Goal: Task Accomplishment & Management: Manage account settings

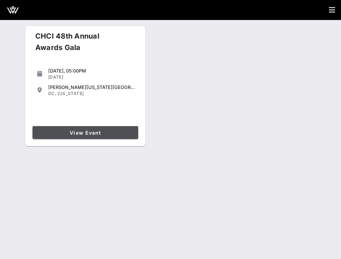
click at [107, 132] on span "View Event" at bounding box center [85, 132] width 100 height 6
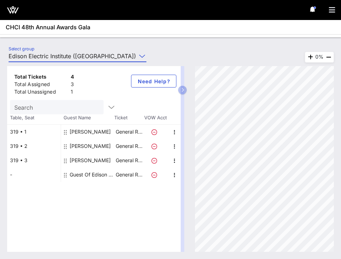
click at [49, 54] on input "Edison Electric Institute ([GEOGRAPHIC_DATA]) [[PERSON_NAME], [EMAIL_ADDRESS][D…" at bounding box center [73, 55] width 128 height 11
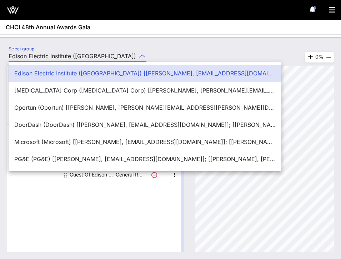
click at [49, 54] on input "Edison Electric Institute ([GEOGRAPHIC_DATA]) [[PERSON_NAME], [EMAIL_ADDRESS][D…" at bounding box center [73, 55] width 128 height 11
click at [65, 42] on div "Select group Edison Electric Institute ([GEOGRAPHIC_DATA]) [[PERSON_NAME], [EMA…" at bounding box center [170, 147] width 341 height 221
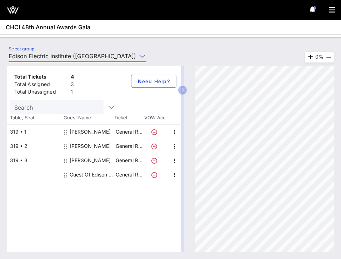
click at [89, 54] on input "Edison Electric Institute ([GEOGRAPHIC_DATA]) [[PERSON_NAME], [EMAIL_ADDRESS][D…" at bounding box center [73, 55] width 128 height 11
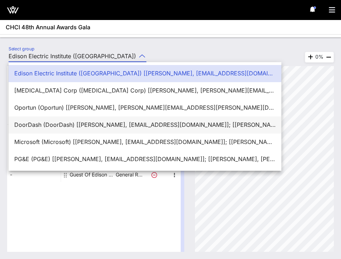
click at [80, 120] on div "DoorDash (DoorDash) [[PERSON_NAME], [EMAIL_ADDRESS][DOMAIN_NAME]]; [[PERSON_NAM…" at bounding box center [144, 124] width 261 height 15
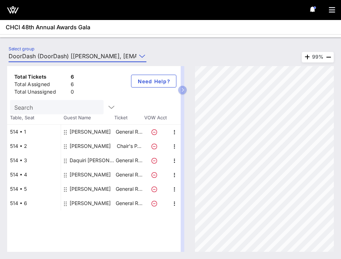
click at [70, 50] on input "DoorDash (DoorDash) [[PERSON_NAME], [EMAIL_ADDRESS][DOMAIN_NAME]]; [[PERSON_NAM…" at bounding box center [73, 55] width 128 height 11
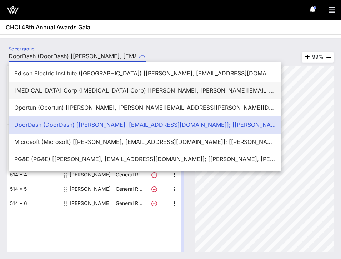
click at [47, 95] on div "[MEDICAL_DATA] Corp ([MEDICAL_DATA] Corp) [[PERSON_NAME], [PERSON_NAME][EMAIL_A…" at bounding box center [144, 90] width 261 height 15
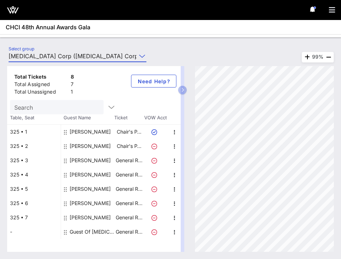
click at [90, 56] on input "[MEDICAL_DATA] Corp ([MEDICAL_DATA] Corp) [[PERSON_NAME], [PERSON_NAME][EMAIL_A…" at bounding box center [73, 55] width 128 height 11
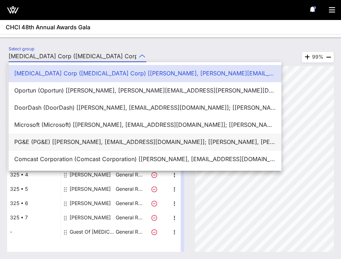
scroll to position [17, 0]
click at [58, 143] on div "PG&E (PG&E) [[PERSON_NAME], [EMAIL_ADDRESS][DOMAIN_NAME]]; [[PERSON_NAME], [PER…" at bounding box center [144, 142] width 261 height 7
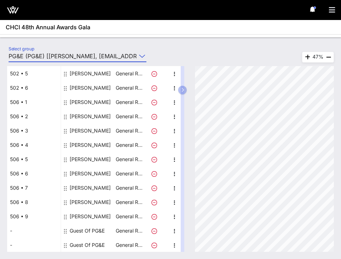
scroll to position [0, 0]
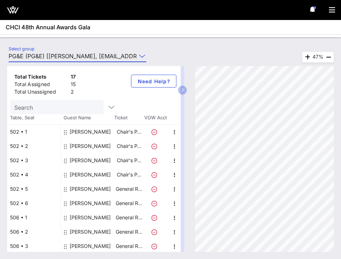
click at [80, 55] on input "PG&E (PG&E) [[PERSON_NAME], [EMAIL_ADDRESS][DOMAIN_NAME]]; [[PERSON_NAME], [PER…" at bounding box center [73, 55] width 128 height 11
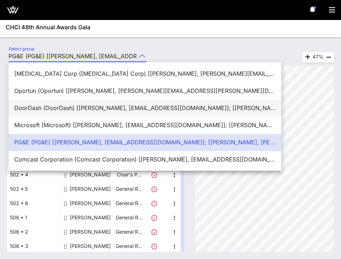
click at [72, 107] on div "DoorDash (DoorDash) [[PERSON_NAME], [EMAIL_ADDRESS][DOMAIN_NAME]]; [[PERSON_NAM…" at bounding box center [144, 107] width 261 height 7
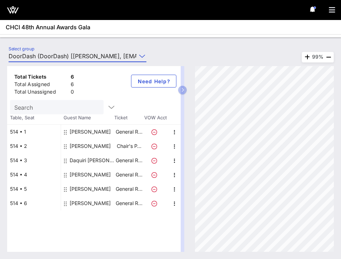
click at [71, 56] on input "DoorDash (DoorDash) [[PERSON_NAME], [EMAIL_ADDRESS][DOMAIN_NAME]]; [[PERSON_NAM…" at bounding box center [73, 55] width 128 height 11
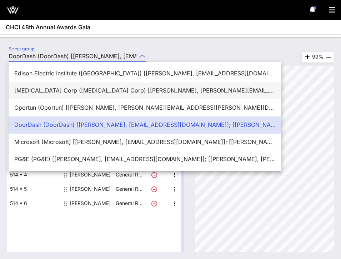
scroll to position [0, 0]
click at [63, 94] on div "[MEDICAL_DATA] Corp ([MEDICAL_DATA] Corp) [[PERSON_NAME], [PERSON_NAME][EMAIL_A…" at bounding box center [144, 89] width 261 height 15
type input "[MEDICAL_DATA] Corp ([MEDICAL_DATA] Corp) [[PERSON_NAME], [PERSON_NAME][EMAIL_A…"
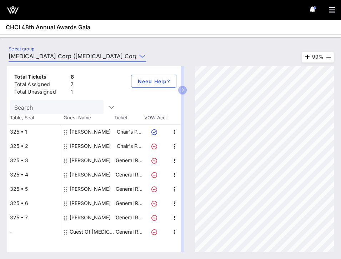
click at [81, 232] on div "Guest Of [MEDICAL_DATA] Corp" at bounding box center [92, 231] width 45 height 14
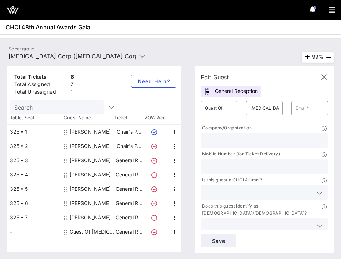
click at [84, 145] on div "[PERSON_NAME]" at bounding box center [90, 146] width 41 height 14
type input "[PERSON_NAME]"
type input "[PERSON_NAME][EMAIL_ADDRESS][DOMAIN_NAME]"
type input "[MEDICAL_DATA]"
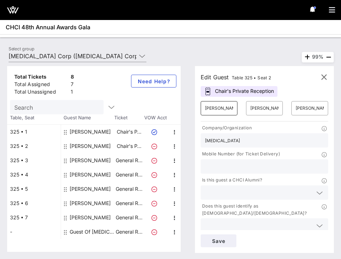
click at [215, 106] on input "[PERSON_NAME]" at bounding box center [219, 107] width 28 height 11
click at [86, 218] on div "[PERSON_NAME]" at bounding box center [90, 217] width 41 height 14
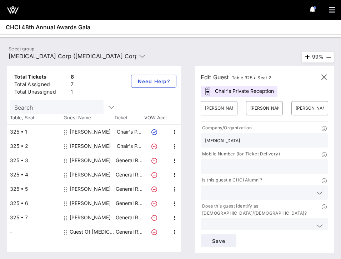
type input "[PERSON_NAME]"
type input "[EMAIL_ADDRESS][DOMAIN_NAME]"
click at [217, 106] on input "[PERSON_NAME]" at bounding box center [219, 107] width 28 height 11
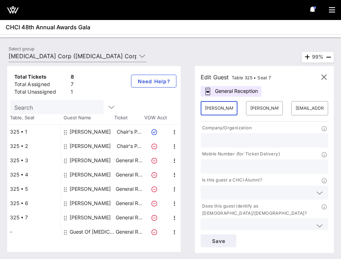
click at [217, 106] on input "[PERSON_NAME]" at bounding box center [219, 107] width 28 height 11
type input "[PERSON_NAME]"
type input "Laden"
click at [302, 108] on input "text" at bounding box center [309, 107] width 28 height 11
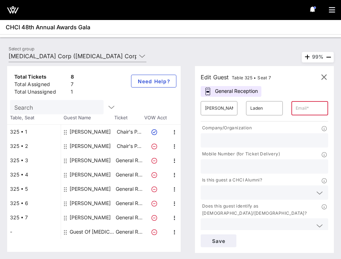
paste input "[PERSON_NAME][EMAIL_ADDRESS][DOMAIN_NAME]"
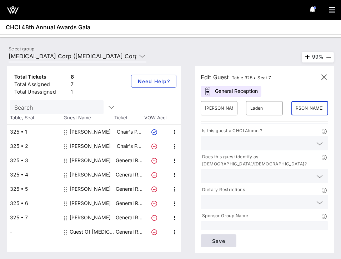
type input "[PERSON_NAME][EMAIL_ADDRESS][DOMAIN_NAME]"
click at [215, 243] on span "Save" at bounding box center [218, 240] width 24 height 6
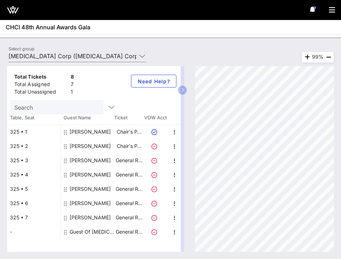
click at [75, 145] on div "[PERSON_NAME]" at bounding box center [90, 146] width 41 height 14
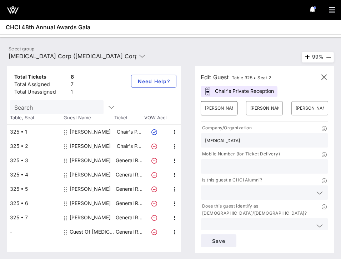
click at [226, 107] on input "[PERSON_NAME]" at bounding box center [219, 107] width 28 height 11
type input "[PERSON_NAME]"
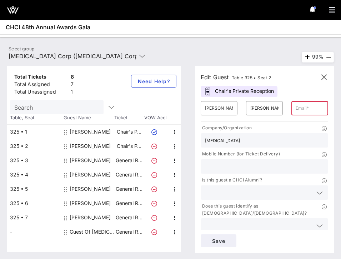
paste input "[EMAIL_ADDRESS][DOMAIN_NAME]"
type input "[EMAIL_ADDRESS][DOMAIN_NAME]"
click at [219, 240] on span "Save" at bounding box center [218, 240] width 24 height 6
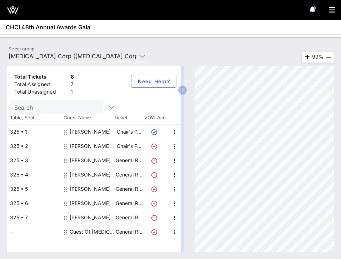
click at [81, 233] on div "Guest Of [MEDICAL_DATA] Corp" at bounding box center [92, 231] width 45 height 14
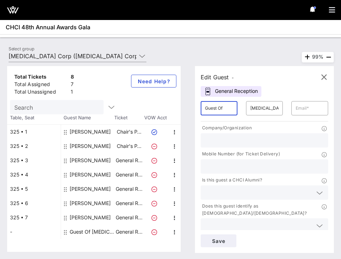
click at [209, 108] on input "Guest Of" at bounding box center [219, 107] width 28 height 11
type input "Ivy"
type input "Savoy"
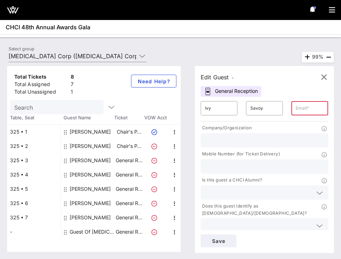
paste input "[EMAIL_ADDRESS][PERSON_NAME][DOMAIN_NAME]"
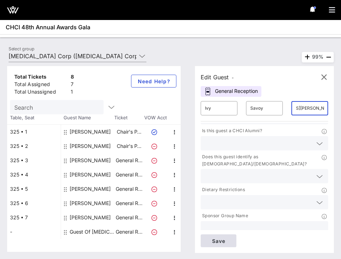
type input "[EMAIL_ADDRESS][PERSON_NAME][DOMAIN_NAME]"
click at [221, 238] on span "Save" at bounding box center [218, 240] width 24 height 6
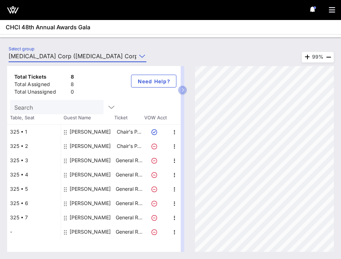
click at [87, 53] on input "[MEDICAL_DATA] Corp ([MEDICAL_DATA] Corp) [[PERSON_NAME], [PERSON_NAME][EMAIL_A…" at bounding box center [73, 55] width 128 height 11
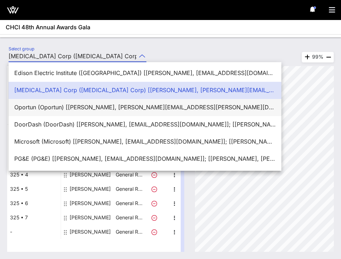
click at [70, 104] on div "Oportun (Oportun) [[PERSON_NAME], [PERSON_NAME][EMAIL_ADDRESS][PERSON_NAME][DOM…" at bounding box center [144, 107] width 261 height 7
type input "Oportun (Oportun) [[PERSON_NAME], [PERSON_NAME][EMAIL_ADDRESS][PERSON_NAME][DOM…"
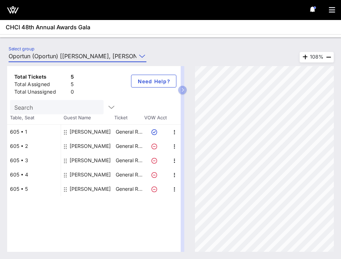
click at [79, 129] on div "[PERSON_NAME]" at bounding box center [90, 131] width 41 height 14
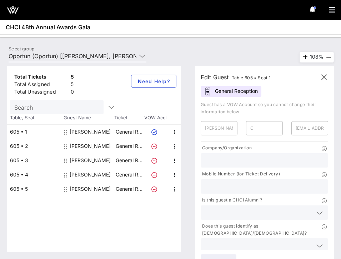
click at [88, 147] on div "[PERSON_NAME]" at bounding box center [90, 146] width 41 height 14
type input "[PERSON_NAME]"
type input "Garret"
type input "[PERSON_NAME][EMAIL_ADDRESS][PERSON_NAME][DOMAIN_NAME]"
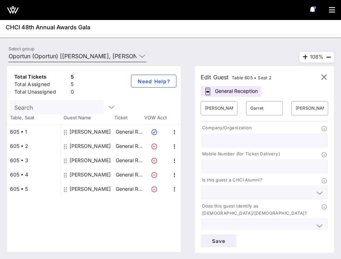
click at [113, 56] on input "Oportun (Oportun) [[PERSON_NAME], [PERSON_NAME][EMAIL_ADDRESS][PERSON_NAME][DOM…" at bounding box center [73, 55] width 128 height 11
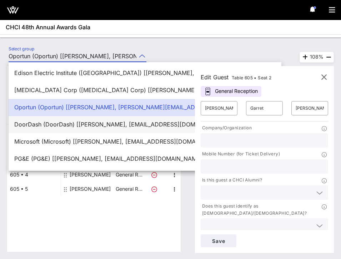
click at [56, 128] on div "DoorDash (DoorDash) [[PERSON_NAME], [EMAIL_ADDRESS][DOMAIN_NAME]]; [[PERSON_NAM…" at bounding box center [144, 124] width 261 height 15
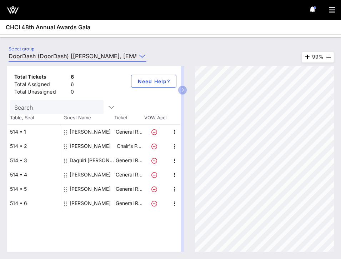
click at [102, 47] on div "Select group DoorDash (DoorDash) [[PERSON_NAME], [EMAIL_ADDRESS][DOMAIN_NAME]];…" at bounding box center [77, 58] width 146 height 24
click at [101, 53] on input "DoorDash (DoorDash) [[PERSON_NAME], [EMAIL_ADDRESS][DOMAIN_NAME]]; [[PERSON_NAM…" at bounding box center [73, 55] width 128 height 11
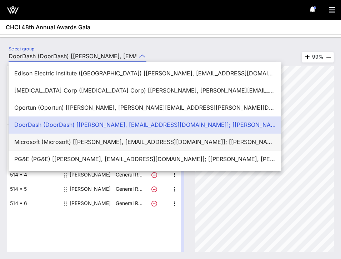
click at [60, 142] on div "Microsoft (Microsoft) [[PERSON_NAME], [EMAIL_ADDRESS][DOMAIN_NAME]]; [[PERSON_N…" at bounding box center [144, 141] width 261 height 7
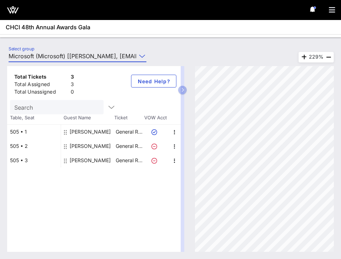
click at [93, 53] on input "Microsoft (Microsoft) [[PERSON_NAME], [EMAIL_ADDRESS][DOMAIN_NAME]]; [[PERSON_N…" at bounding box center [73, 55] width 128 height 11
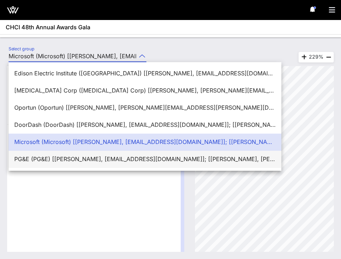
click at [60, 157] on div "PG&E (PG&E) [[PERSON_NAME], [EMAIL_ADDRESS][DOMAIN_NAME]]; [[PERSON_NAME], [PER…" at bounding box center [144, 158] width 261 height 7
type input "PG&E (PG&E) [[PERSON_NAME], [EMAIL_ADDRESS][DOMAIN_NAME]]; [[PERSON_NAME], [PER…"
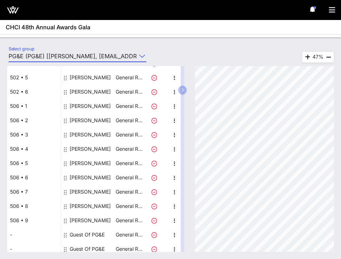
scroll to position [115, 0]
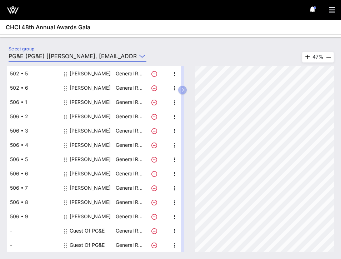
click at [87, 229] on div "Guest Of PG&E" at bounding box center [87, 230] width 35 height 14
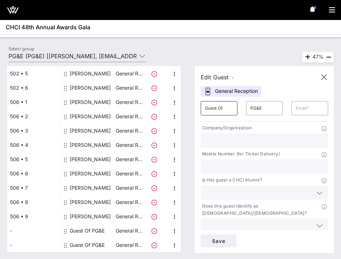
click at [215, 110] on input "Guest Of" at bounding box center [219, 107] width 28 height 11
type input "[PERSON_NAME]"
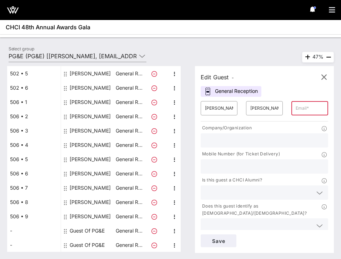
paste input "[EMAIL_ADDRESS][DOMAIN_NAME]"
type input "[EMAIL_ADDRESS][DOMAIN_NAME]"
click at [224, 240] on span "Save" at bounding box center [218, 240] width 24 height 6
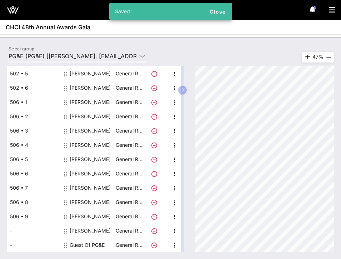
click at [76, 242] on div "Guest Of PG&E" at bounding box center [87, 244] width 35 height 14
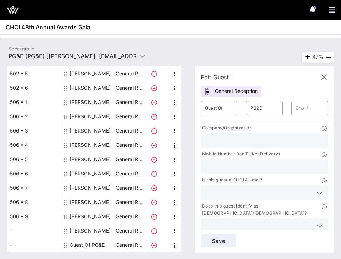
click at [93, 242] on div "Guest Of PG&E" at bounding box center [87, 244] width 35 height 14
click at [223, 110] on input "Guest Of" at bounding box center [219, 107] width 28 height 11
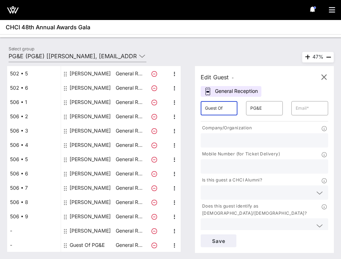
click at [185, 174] on div "Total Tickets 17 Total Assigned 16 Total Unassigned 1 Need Help? Search Table, …" at bounding box center [97, 158] width 180 height 185
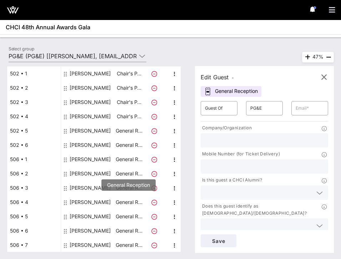
scroll to position [115, 0]
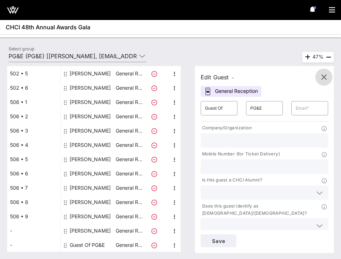
click at [324, 74] on icon "button" at bounding box center [323, 77] width 9 height 9
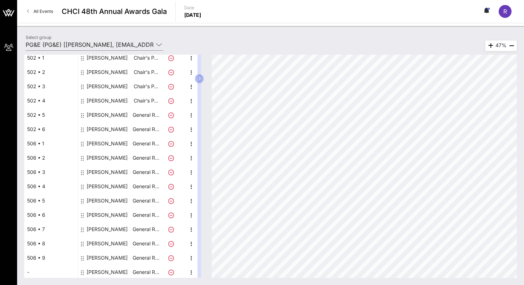
scroll to position [78, 0]
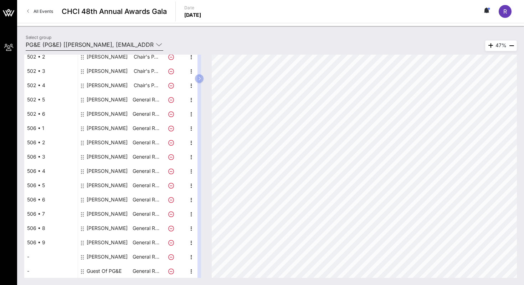
click at [145, 45] on input "PG&E (PG&E) [[PERSON_NAME], [EMAIL_ADDRESS][DOMAIN_NAME]]; [[PERSON_NAME], [PER…" at bounding box center [90, 44] width 128 height 11
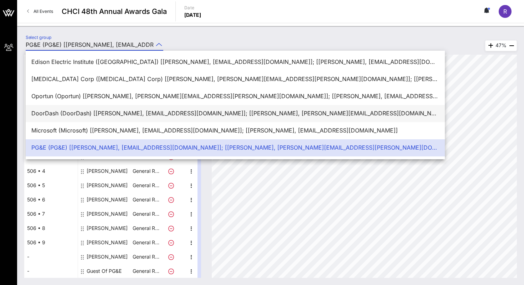
scroll to position [17, 0]
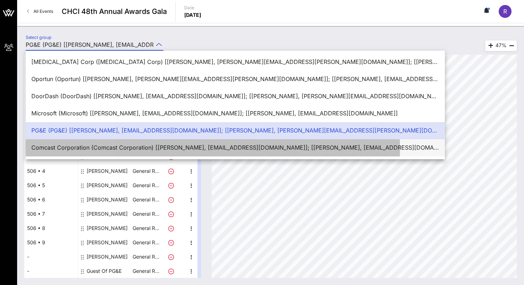
click at [98, 147] on div "Comcast Corporation (Comcast Corporation) [[PERSON_NAME], [EMAIL_ADDRESS][DOMAI…" at bounding box center [235, 147] width 408 height 7
type input "Comcast Corporation (Comcast Corporation) [[PERSON_NAME], [EMAIL_ADDRESS][DOMAI…"
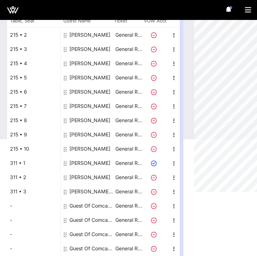
scroll to position [131, 0]
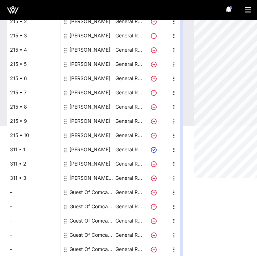
click at [81, 189] on div "Guest Of Comcast Corporation" at bounding box center [92, 192] width 45 height 14
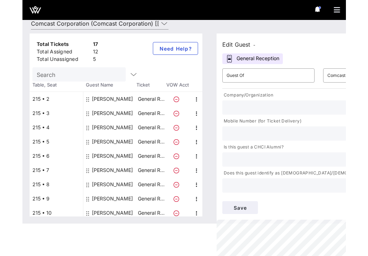
scroll to position [0, 0]
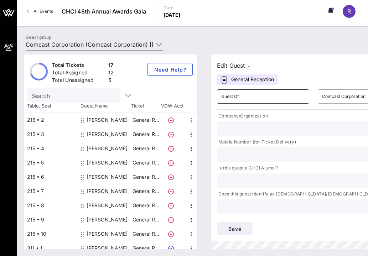
click at [241, 95] on input "Guest Of" at bounding box center [263, 96] width 84 height 11
type input "[PERSON_NAME]"
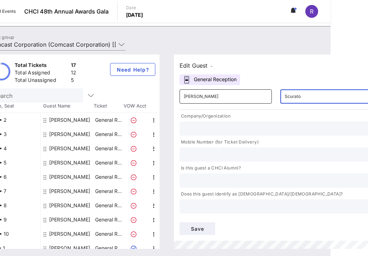
type input "Scurato"
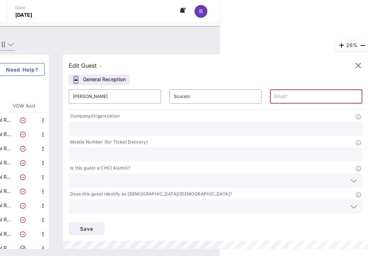
paste input "[PERSON_NAME][EMAIL_ADDRESS][PERSON_NAME][DOMAIN_NAME]"
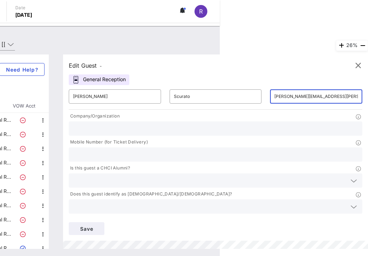
type input "[PERSON_NAME][EMAIL_ADDRESS][PERSON_NAME][DOMAIN_NAME]"
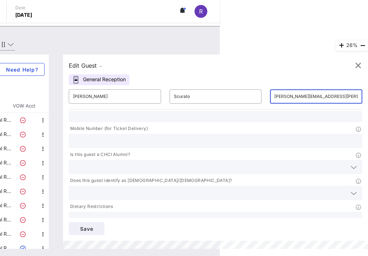
scroll to position [19, 0]
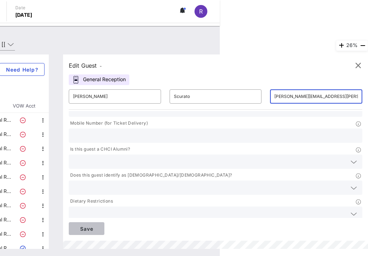
click at [79, 230] on span "Save" at bounding box center [87, 229] width 24 height 6
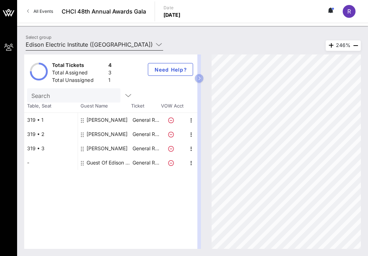
click at [82, 46] on input "Edison Electric Institute ([GEOGRAPHIC_DATA]) [[PERSON_NAME], [EMAIL_ADDRESS][D…" at bounding box center [90, 44] width 128 height 11
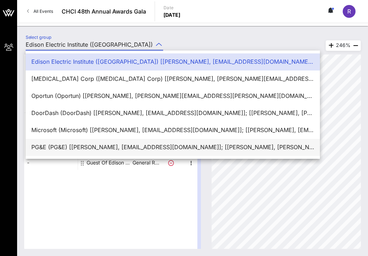
scroll to position [17, 0]
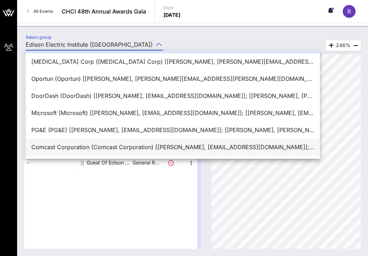
click at [74, 152] on div "Comcast Corporation (Comcast Corporation) [[PERSON_NAME], [EMAIL_ADDRESS][DOMAI…" at bounding box center [172, 147] width 283 height 15
type input "Comcast Corporation (Comcast Corporation) [[PERSON_NAME], [EMAIL_ADDRESS][DOMAI…"
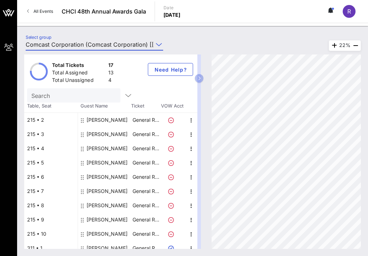
scroll to position [106, 0]
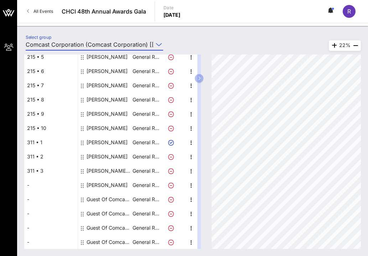
click at [108, 199] on div "Guest Of Comcast Corporation" at bounding box center [109, 200] width 45 height 14
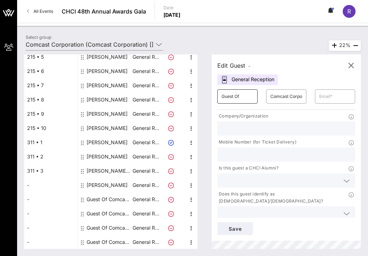
click at [240, 98] on input "Guest Of" at bounding box center [238, 96] width 32 height 11
type input "[PERSON_NAME]"
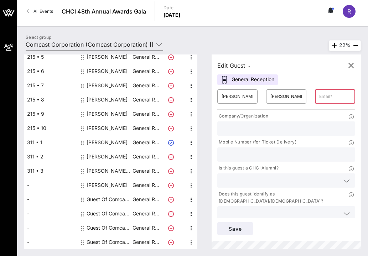
paste input "[EMAIL_ADDRESS][DOMAIN_NAME]"
type input "[EMAIL_ADDRESS][DOMAIN_NAME]"
click at [247, 230] on span "Save" at bounding box center [235, 229] width 24 height 6
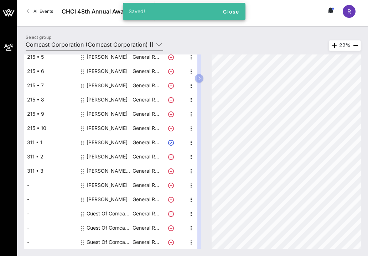
click at [102, 213] on div "Guest Of Comcast Corporation" at bounding box center [109, 214] width 45 height 14
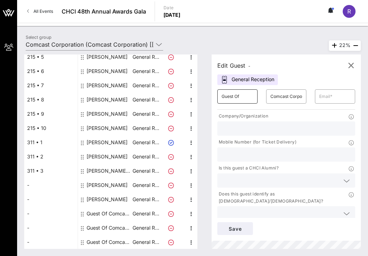
click at [233, 100] on input "Guest Of" at bounding box center [238, 96] width 32 height 11
type input "[PERSON_NAME]"
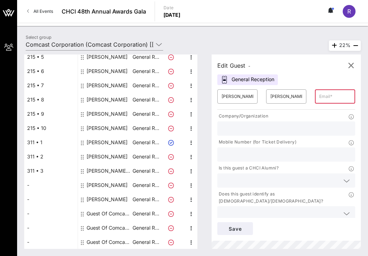
paste input "[EMAIL_ADDRESS][DOMAIN_NAME]"
type input "[EMAIL_ADDRESS][DOMAIN_NAME]"
click at [236, 226] on span "Save" at bounding box center [235, 229] width 24 height 6
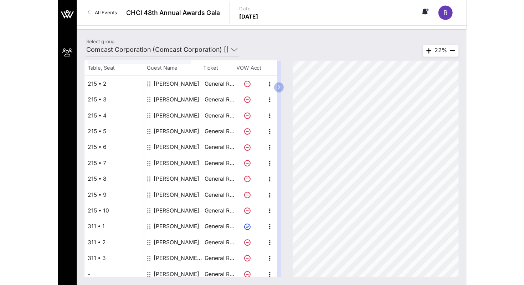
scroll to position [0, 0]
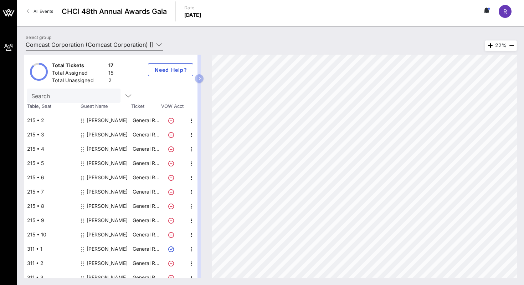
click at [110, 231] on div "[PERSON_NAME]" at bounding box center [107, 234] width 41 height 14
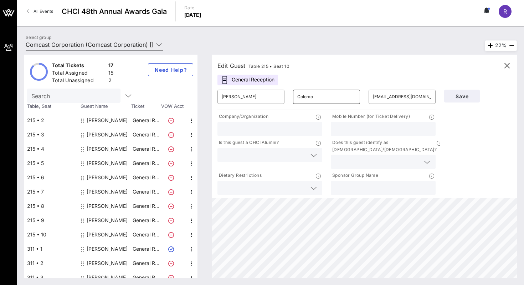
click at [319, 94] on input "Colomo" at bounding box center [326, 96] width 58 height 11
type input "Coloma"
click at [340, 94] on span "Save" at bounding box center [462, 96] width 24 height 6
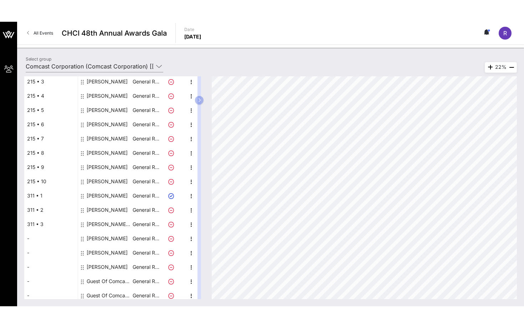
scroll to position [78, 0]
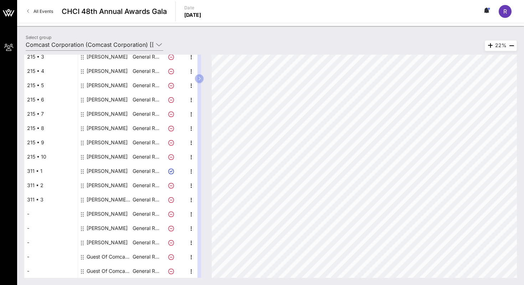
click at [91, 257] on div "Guest Of Comcast Corporation" at bounding box center [109, 256] width 45 height 14
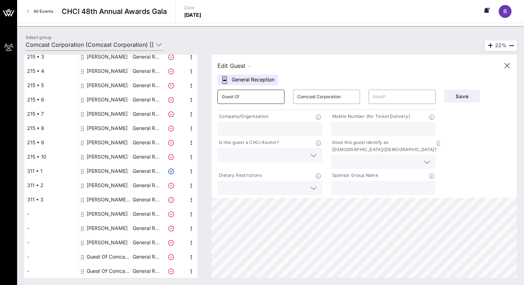
click at [252, 95] on input "Guest Of" at bounding box center [251, 96] width 58 height 11
type input "[PERSON_NAME]"
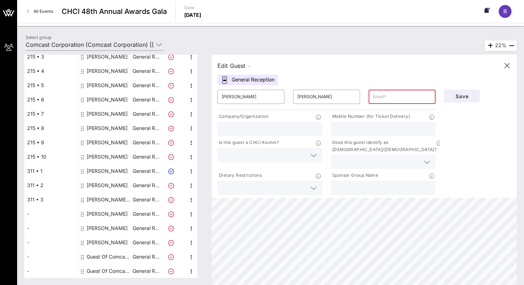
click at [340, 98] on input "text" at bounding box center [402, 96] width 58 height 11
paste input "[EMAIL_ADDRESS][DOMAIN_NAME]"
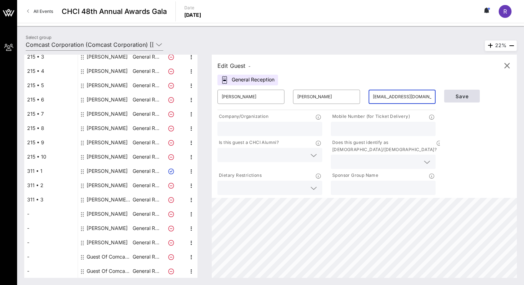
type input "[EMAIL_ADDRESS][DOMAIN_NAME]"
click at [340, 94] on button "Save" at bounding box center [462, 96] width 36 height 13
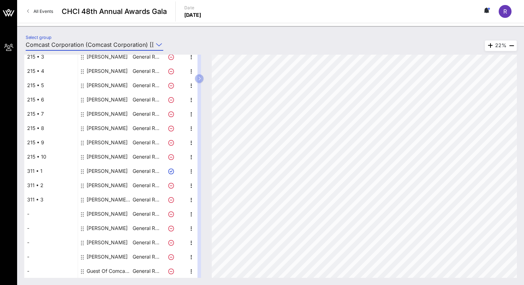
click at [123, 46] on input "Comcast Corporation (Comcast Corporation) [[PERSON_NAME], [EMAIL_ADDRESS][DOMAI…" at bounding box center [90, 44] width 128 height 11
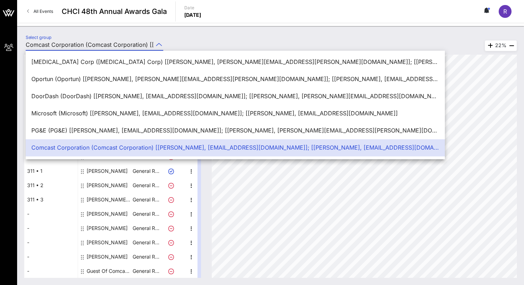
click at [222, 37] on div "Select group Comcast Corporation (Comcast Corporation) [[PERSON_NAME], [EMAIL_A…" at bounding box center [270, 45] width 498 height 25
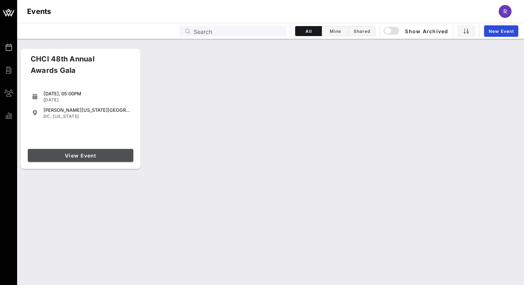
click at [79, 156] on span "View Event" at bounding box center [81, 155] width 100 height 6
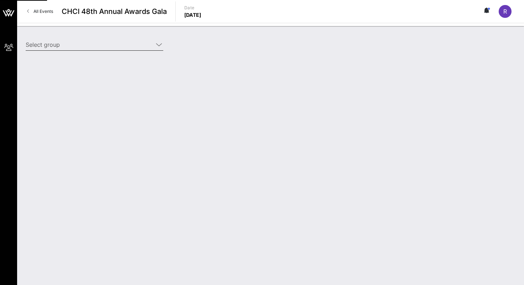
click at [83, 53] on div at bounding box center [95, 55] width 138 height 5
click at [84, 43] on input "Select group" at bounding box center [90, 44] width 128 height 11
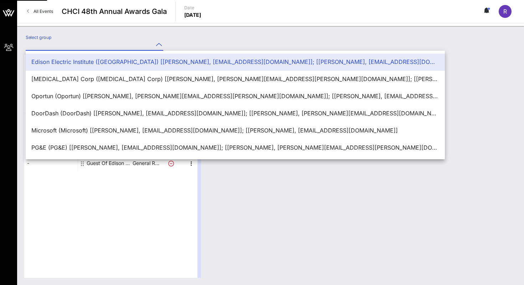
type input "Edison Electric Institute ([GEOGRAPHIC_DATA]) [[PERSON_NAME], [EMAIL_ADDRESS][D…"
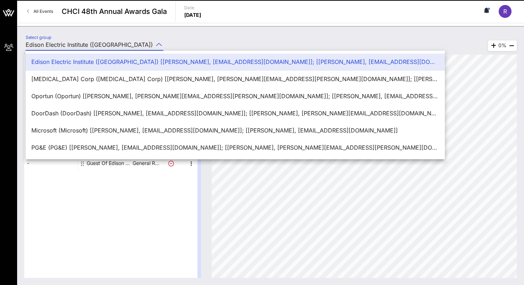
click at [105, 44] on input "Edison Electric Institute ([GEOGRAPHIC_DATA]) [[PERSON_NAME], [EMAIL_ADDRESS][D…" at bounding box center [90, 44] width 128 height 11
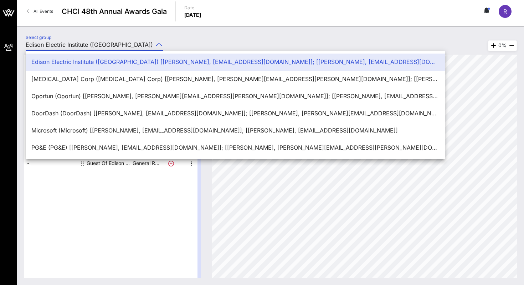
click at [228, 29] on div "Select group Edison Electric Institute ([GEOGRAPHIC_DATA]) [[PERSON_NAME], [EMA…" at bounding box center [270, 155] width 507 height 259
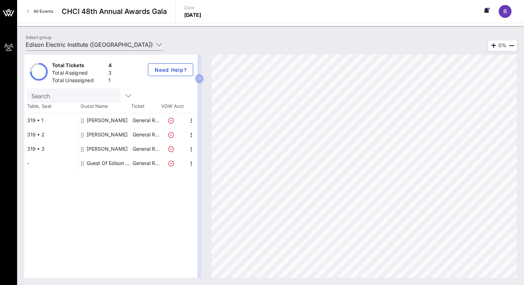
click at [125, 48] on div "Total Tickets 4 Total Assigned 3 Total Unassigned 1 Need Help? Search Table, Se…" at bounding box center [270, 165] width 507 height 237
click at [124, 44] on input "Edison Electric Institute ([GEOGRAPHIC_DATA]) [[PERSON_NAME], [EMAIL_ADDRESS][D…" at bounding box center [90, 44] width 128 height 11
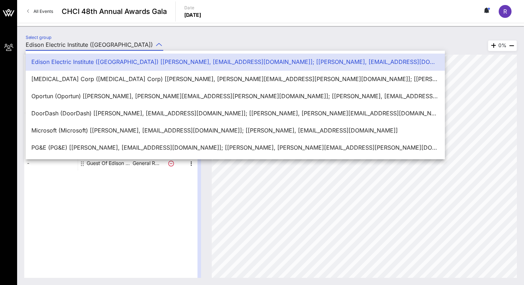
click at [72, 63] on div "Edison Electric Institute ([GEOGRAPHIC_DATA]) [[PERSON_NAME], [EMAIL_ADDRESS][D…" at bounding box center [235, 61] width 408 height 7
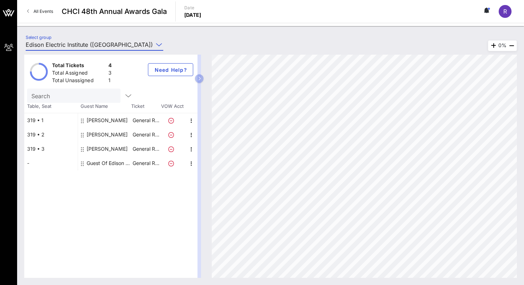
click at [92, 159] on div "Guest Of Edison Electric Institute" at bounding box center [109, 163] width 45 height 14
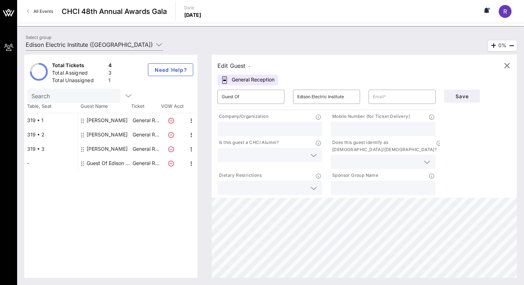
click at [266, 109] on div "​ Guest Of ​ Edison Electric Institute ​ Company/Organization Mobile Number (fo…" at bounding box center [326, 140] width 227 height 111
click at [264, 104] on div "​ Guest Of" at bounding box center [251, 96] width 76 height 23
click at [264, 101] on input "Guest Of" at bounding box center [251, 96] width 58 height 11
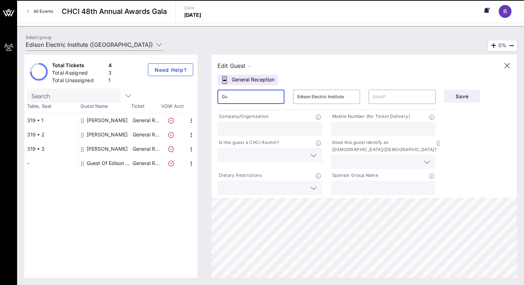
type input "G"
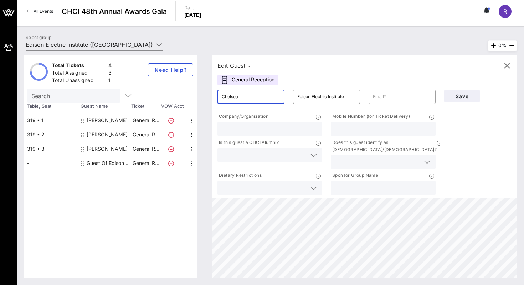
type input "Chelsea"
type input "Cruz"
